Goal: Navigation & Orientation: Find specific page/section

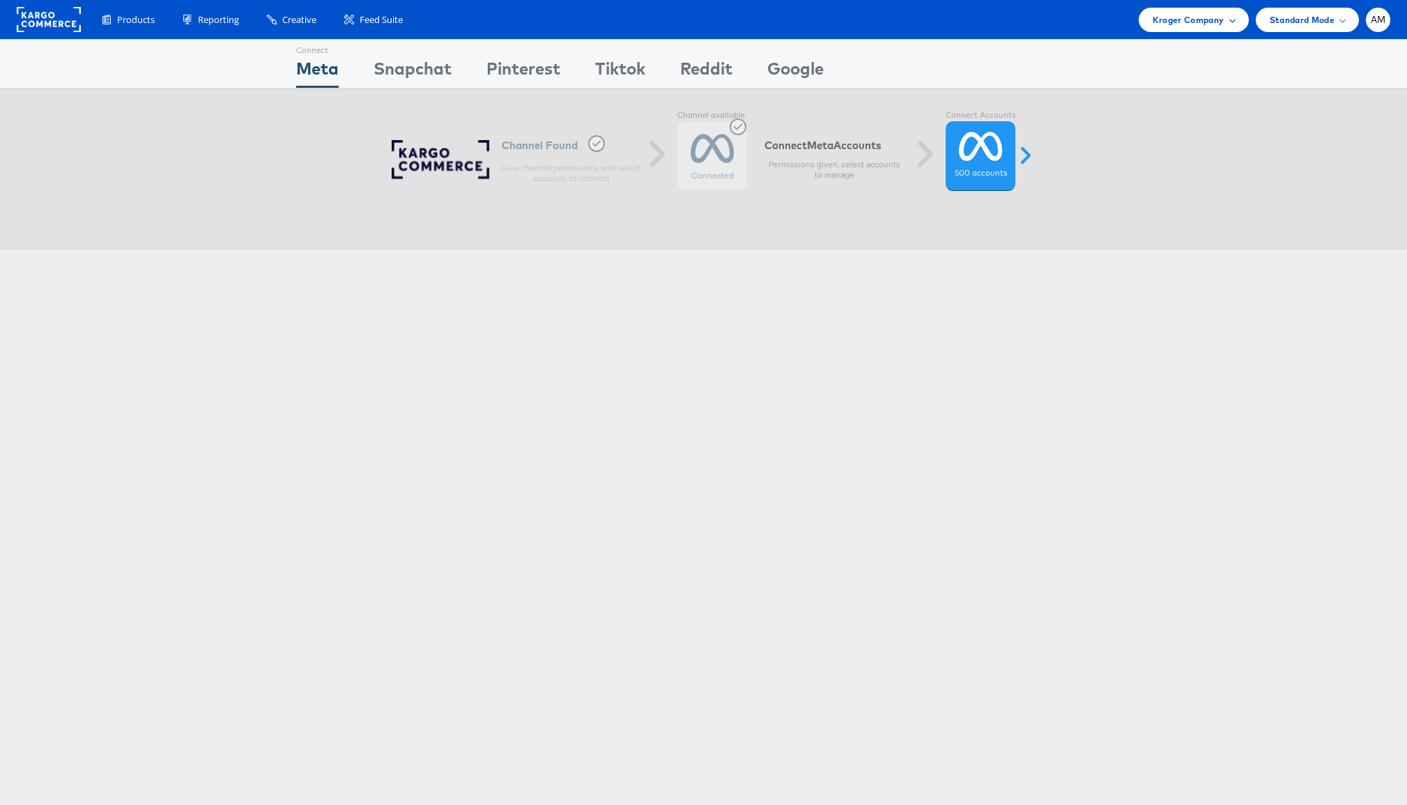
click at [1185, 22] on span "Kroger Company" at bounding box center [1189, 20] width 72 height 15
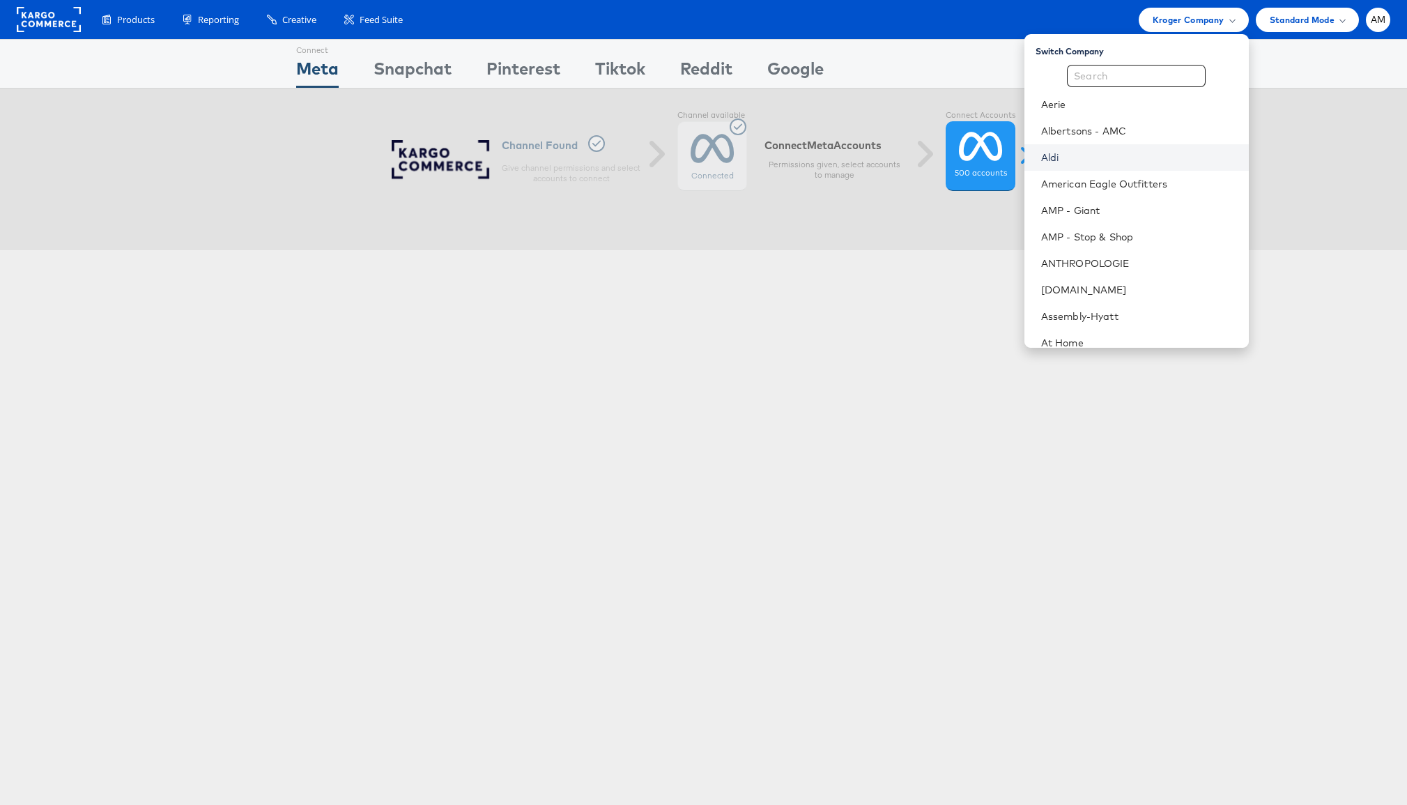
click at [1072, 162] on link "Aldi" at bounding box center [1139, 158] width 197 height 14
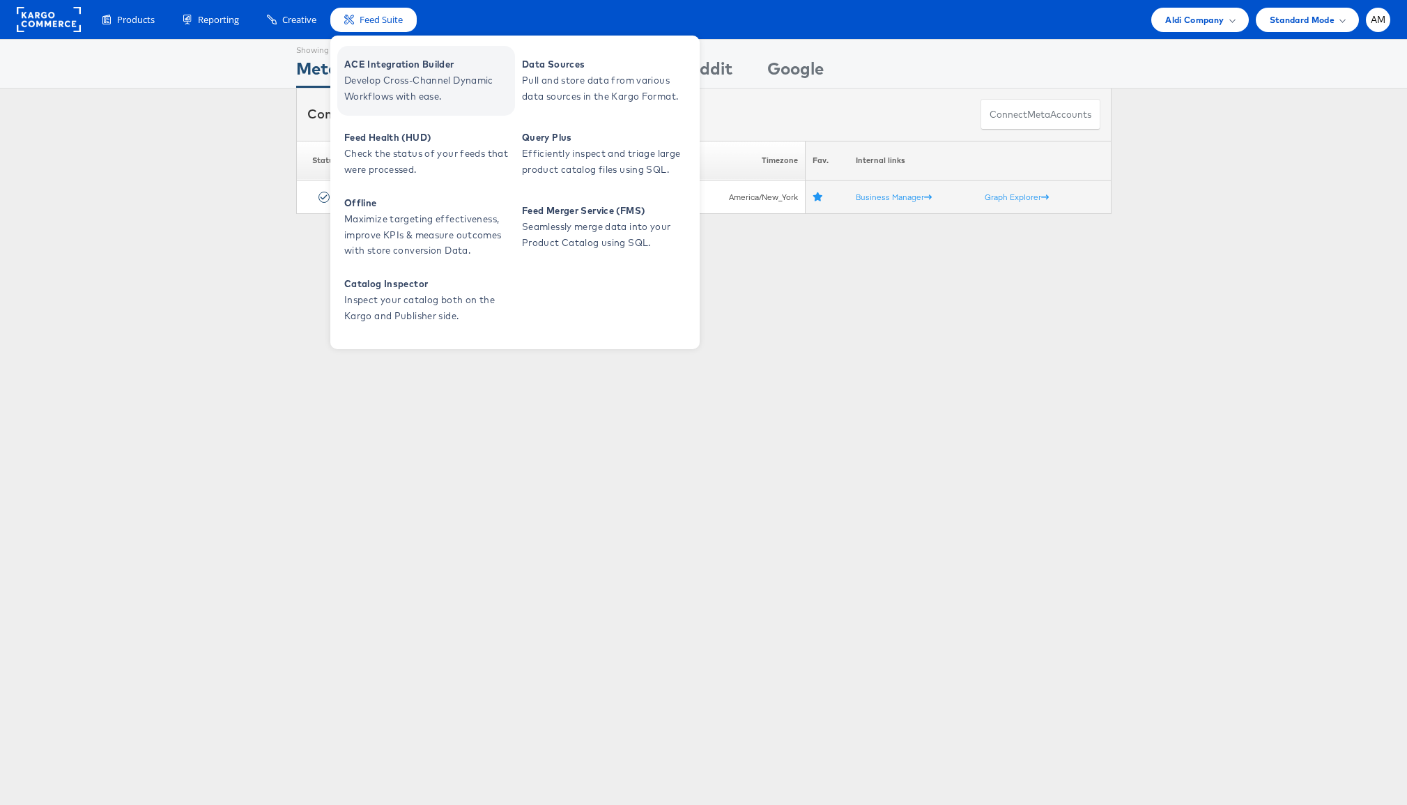
click at [376, 70] on span "ACE Integration Builder" at bounding box center [427, 64] width 167 height 16
